Goal: Task Accomplishment & Management: Use online tool/utility

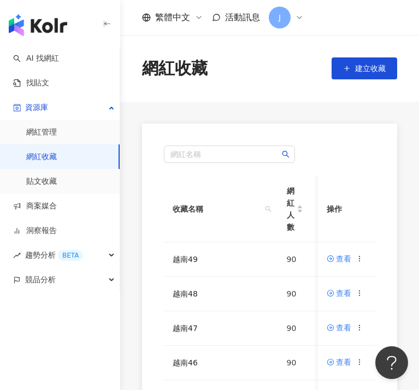
click at [114, 354] on div "AI 找網紅 找貼文 資源庫 網紅管理 網紅收藏 貼文收藏 商案媒合 洞察報告 趨勢分析 BETA 競品分析" at bounding box center [60, 218] width 120 height 344
click at [360, 293] on circle at bounding box center [360, 293] width 1 height 1
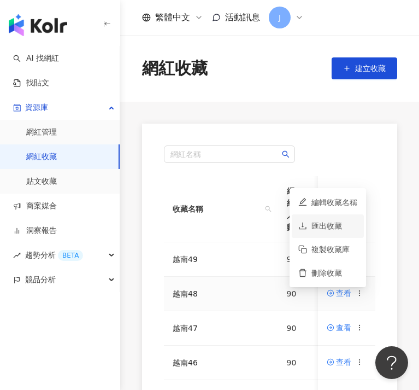
click at [348, 232] on div "匯出收藏" at bounding box center [335, 226] width 46 height 12
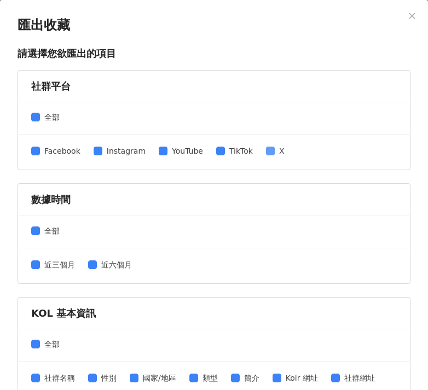
click at [266, 156] on label "X" at bounding box center [277, 151] width 23 height 12
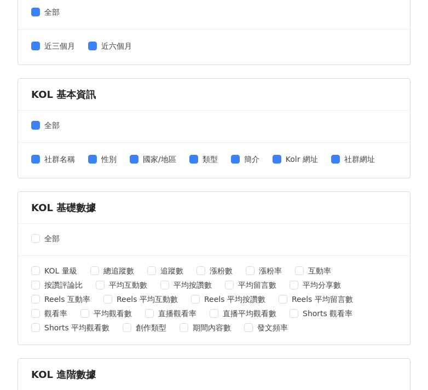
scroll to position [319, 0]
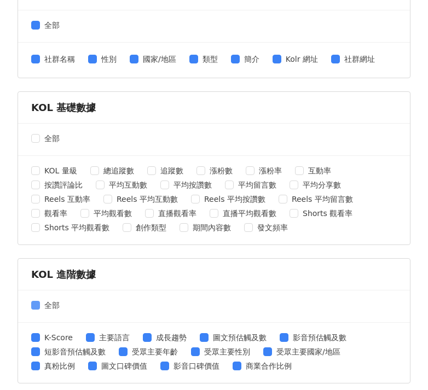
click at [38, 306] on span at bounding box center [35, 305] width 9 height 9
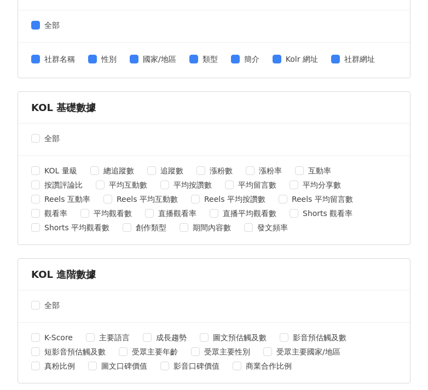
scroll to position [464, 0]
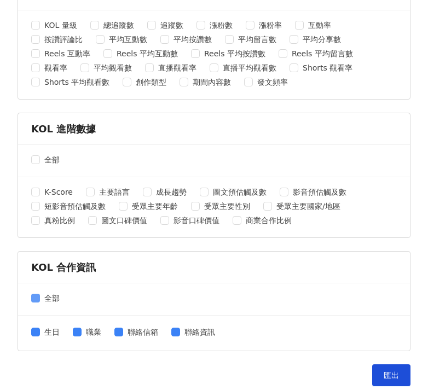
click at [44, 298] on span "全部" at bounding box center [52, 298] width 24 height 12
click at [383, 373] on span "匯出" at bounding box center [390, 375] width 15 height 9
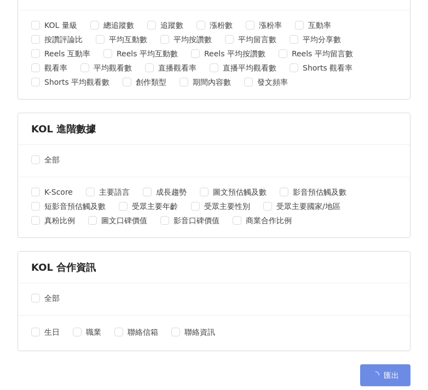
scroll to position [0, 0]
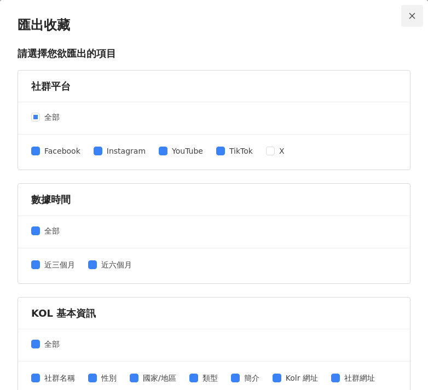
click at [409, 15] on icon "close" at bounding box center [412, 16] width 6 height 6
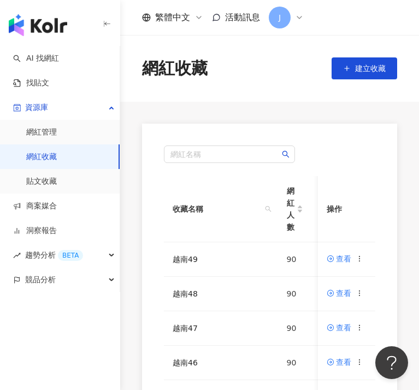
click at [124, 351] on div "網紅名稱 收藏名稱 網紅人數 最後編輯時間 建立者 操作 越南49 90 [DATE] 12:43 [PERSON_NAME] 查看 越南48 90 [DAT…" at bounding box center [269, 384] width 299 height 520
click at [361, 259] on icon at bounding box center [361, 259] width 8 height 8
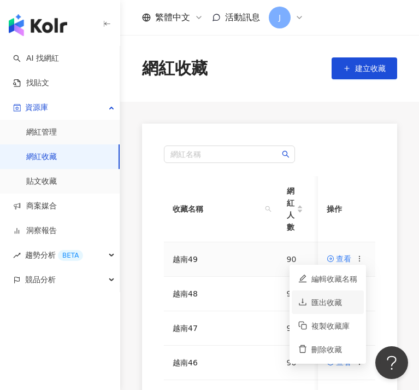
click at [326, 305] on div "匯出收藏" at bounding box center [335, 302] width 46 height 12
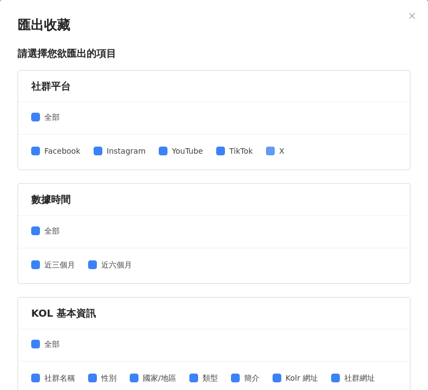
click at [275, 149] on span "X" at bounding box center [282, 151] width 14 height 12
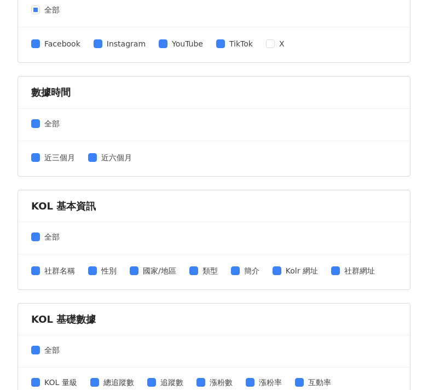
scroll to position [186, 0]
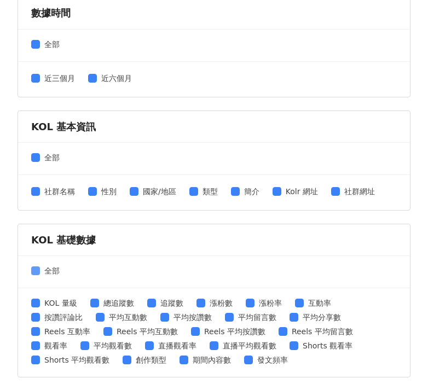
click at [39, 271] on span at bounding box center [35, 270] width 9 height 9
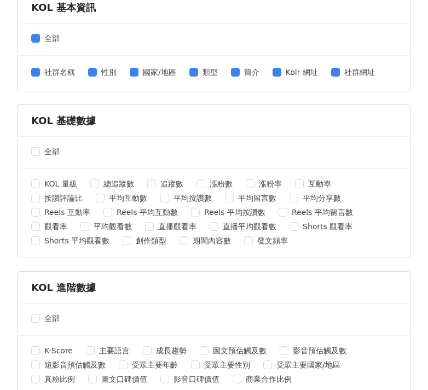
scroll to position [473, 0]
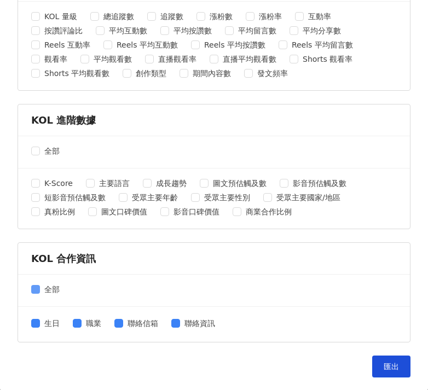
click at [42, 287] on span "全部" at bounding box center [52, 289] width 24 height 12
click at [395, 366] on button "匯出" at bounding box center [391, 366] width 38 height 22
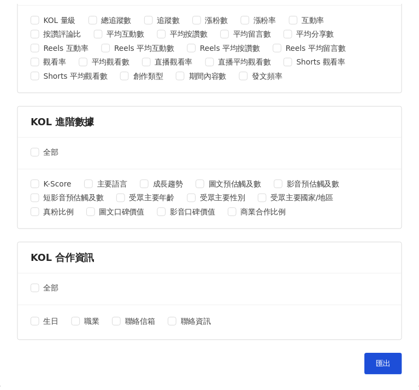
scroll to position [0, 0]
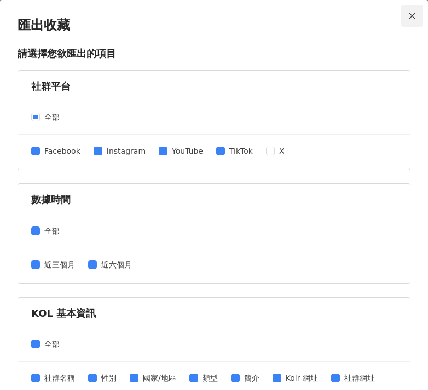
click at [408, 15] on icon "close" at bounding box center [412, 16] width 8 height 8
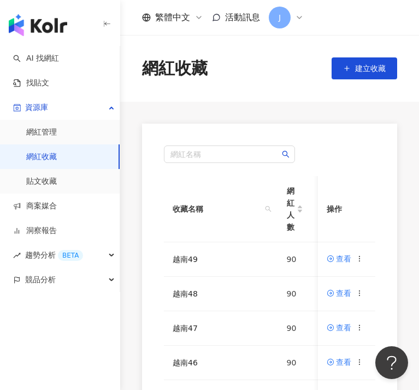
scroll to position [270, 0]
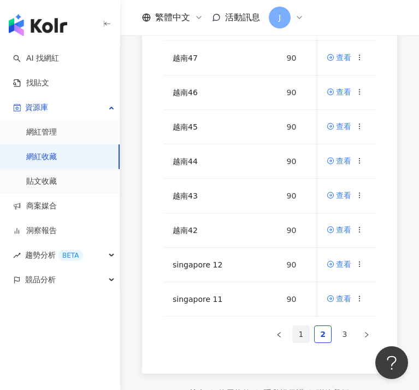
click at [295, 340] on link "1" at bounding box center [301, 334] width 16 height 16
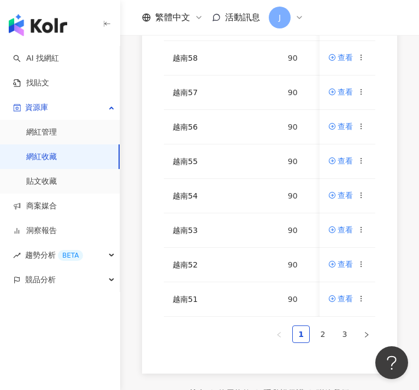
click at [166, 366] on div "網紅名稱 收藏名稱 網紅人數 最後編輯時間 建立者 操作 MERRELL 7 [DATE] 15:02 J [PERSON_NAME] 查看 越南59 90 …" at bounding box center [269, 113] width 255 height 520
click at [320, 342] on link "2" at bounding box center [323, 334] width 16 height 16
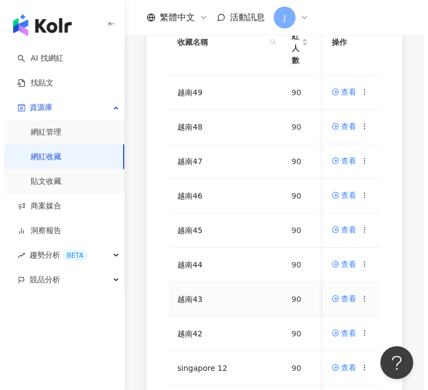
scroll to position [241, 0]
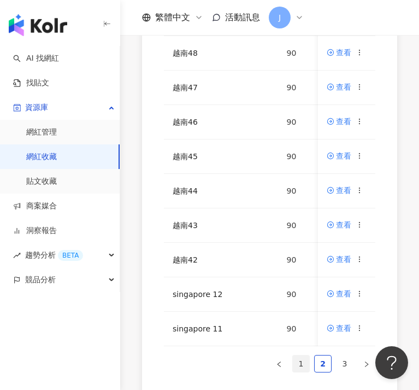
click at [306, 367] on link "1" at bounding box center [301, 363] width 16 height 16
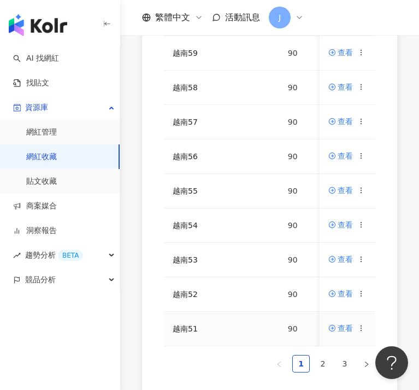
click at [362, 329] on icon at bounding box center [362, 328] width 8 height 8
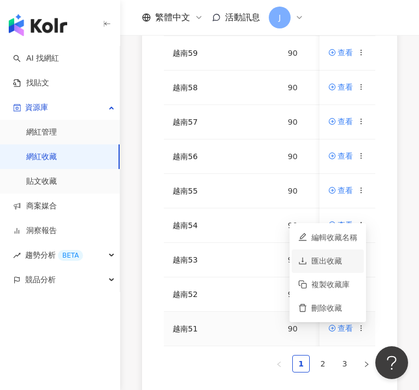
click at [343, 256] on div "匯出收藏" at bounding box center [335, 261] width 46 height 12
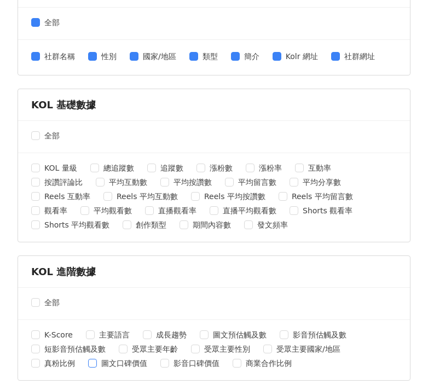
scroll to position [473, 0]
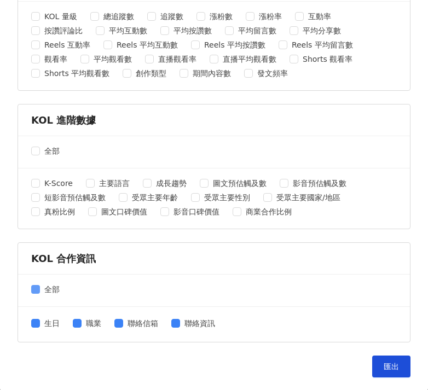
click at [42, 292] on span "全部" at bounding box center [52, 289] width 24 height 12
click at [373, 363] on button "匯出" at bounding box center [391, 366] width 38 height 22
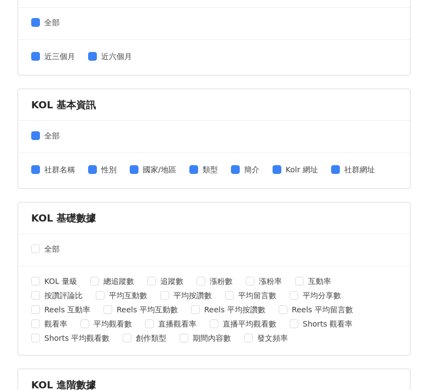
scroll to position [0, 0]
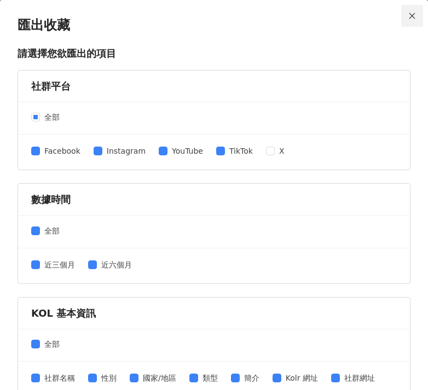
click at [409, 16] on span "Close" at bounding box center [412, 16] width 22 height 8
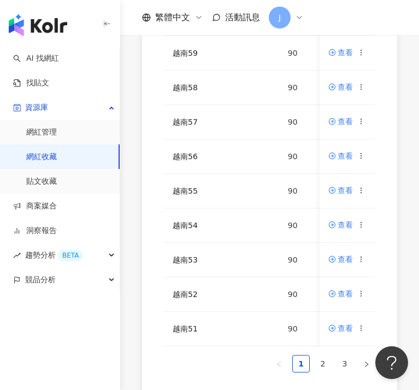
click at [131, 333] on div "網紅名稱 收藏名稱 網紅人數 最後編輯時間 建立者 操作 MERRELL 7 [DATE] 15:02 J [PERSON_NAME] 查看 越南59 90 …" at bounding box center [269, 143] width 299 height 520
click at [364, 296] on icon at bounding box center [362, 294] width 8 height 8
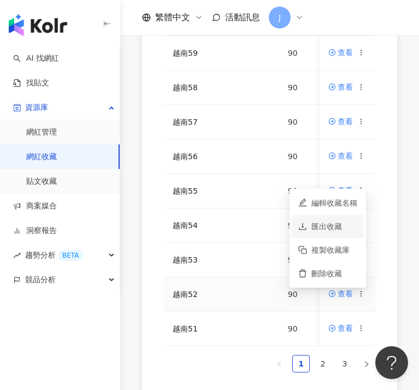
click at [340, 230] on div "匯出收藏" at bounding box center [335, 226] width 46 height 12
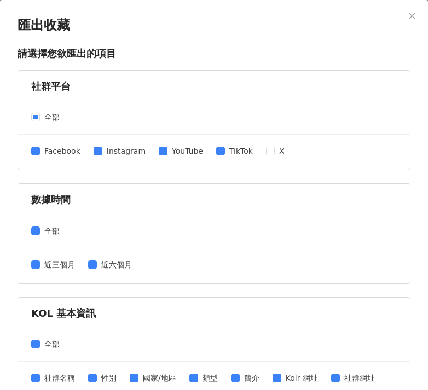
scroll to position [89, 0]
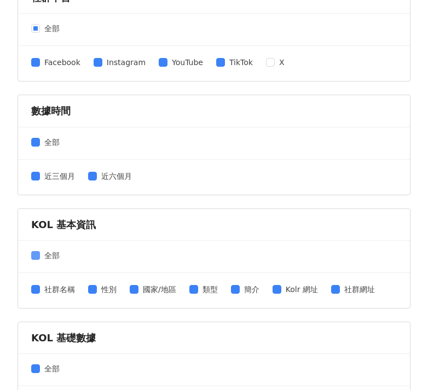
click at [40, 252] on span "全部" at bounding box center [52, 255] width 24 height 12
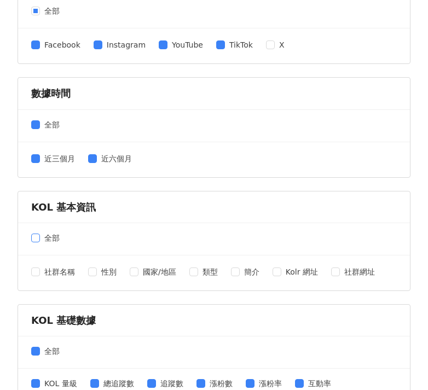
click at [40, 237] on span "全部" at bounding box center [52, 238] width 24 height 12
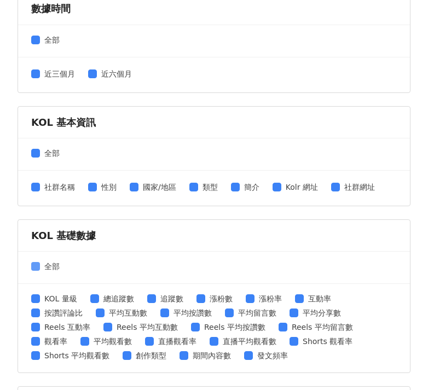
click at [39, 267] on span at bounding box center [35, 266] width 9 height 9
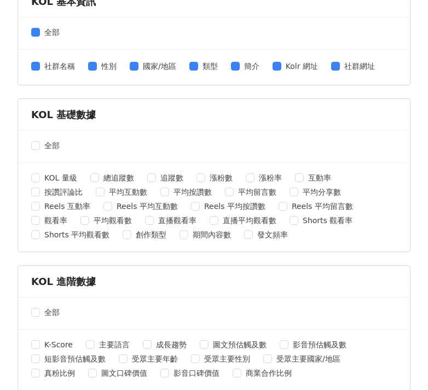
scroll to position [473, 0]
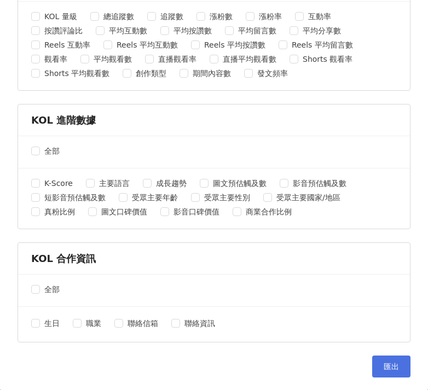
click at [386, 359] on button "匯出" at bounding box center [391, 366] width 38 height 22
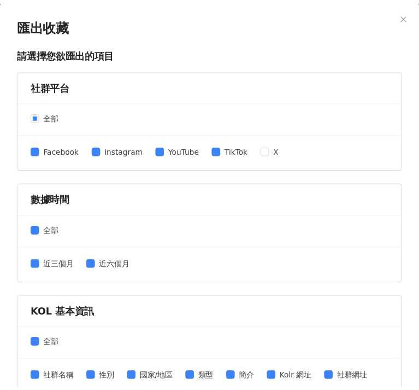
scroll to position [0, 0]
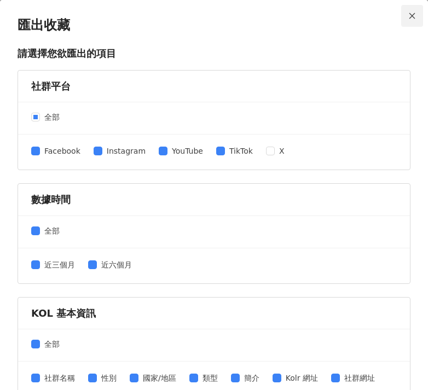
click at [401, 21] on button "Close" at bounding box center [412, 16] width 22 height 22
